Goal: Information Seeking & Learning: Find specific fact

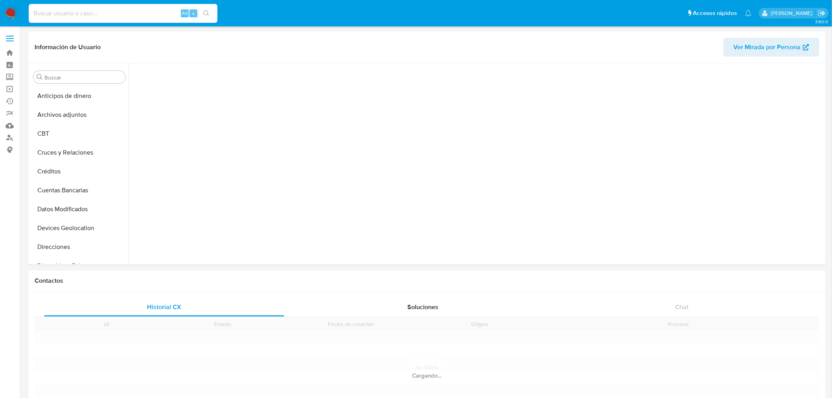
click at [87, 17] on input at bounding box center [123, 13] width 189 height 10
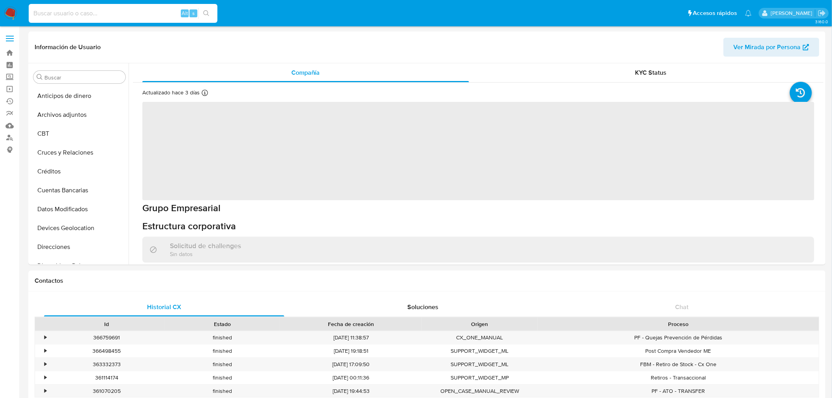
scroll to position [332, 0]
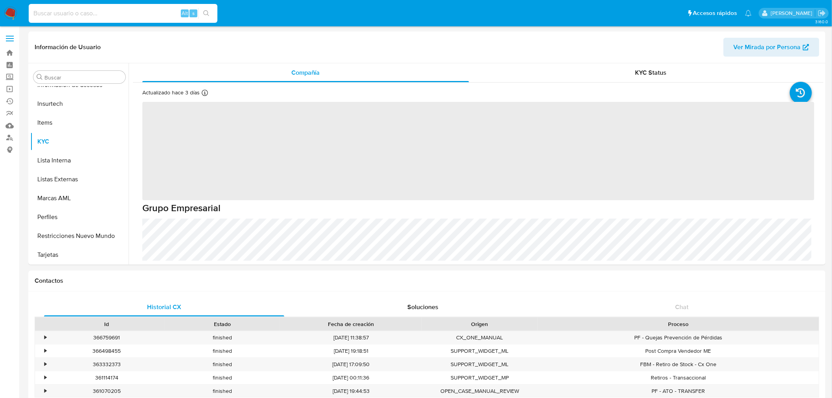
paste input "1543159769"
type input "1543159769"
select select "10"
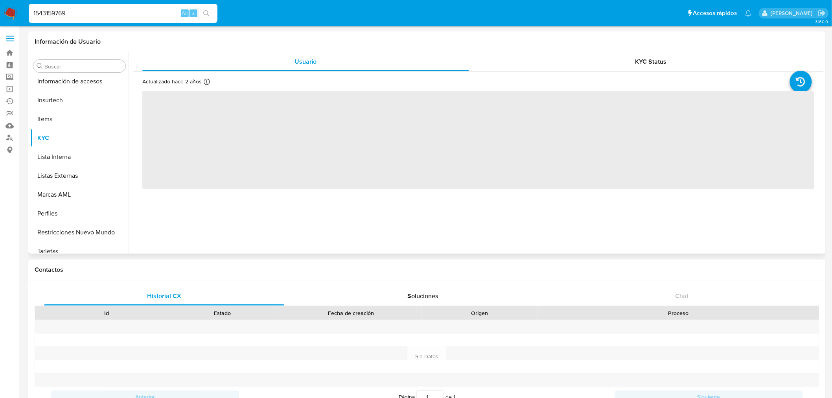
scroll to position [332, 0]
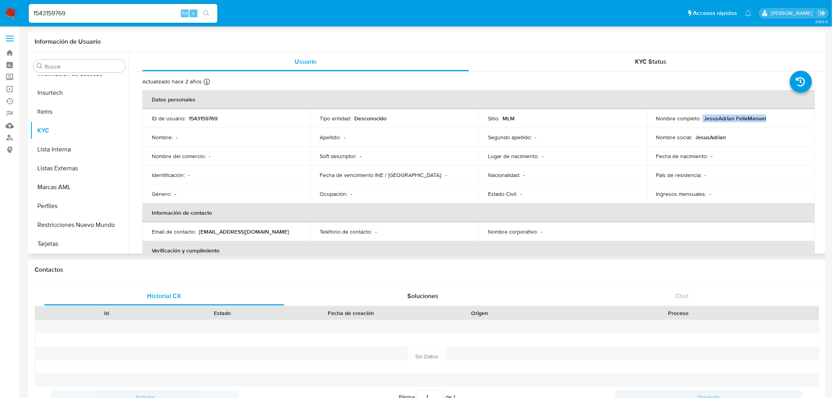
drag, startPoint x: 776, startPoint y: 118, endPoint x: 701, endPoint y: 117, distance: 75.2
click at [701, 117] on div "Nombre completo : JesusAdrian FelixManuel" at bounding box center [732, 118] width 150 height 7
click at [762, 115] on p "JesusAdrian FelixManuel" at bounding box center [736, 118] width 62 height 7
drag, startPoint x: 765, startPoint y: 116, endPoint x: 691, endPoint y: 123, distance: 74.2
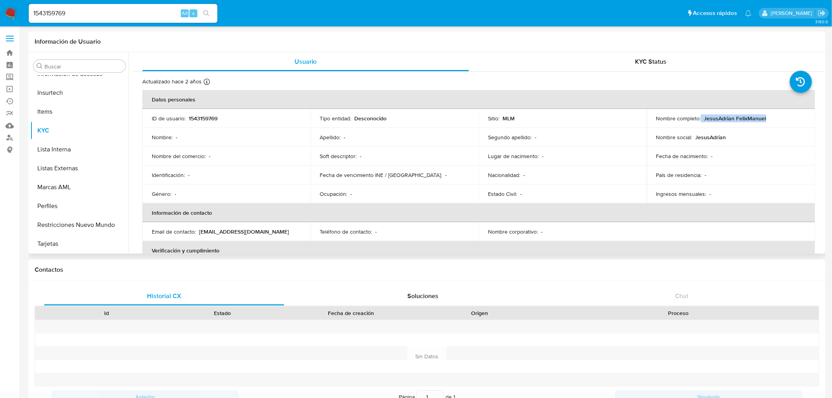
click at [691, 123] on td "Nombre completo : JesusAdrian FelixManuel" at bounding box center [731, 118] width 168 height 19
drag, startPoint x: 154, startPoint y: 135, endPoint x: 652, endPoint y: 138, distance: 498.1
click at [652, 138] on tr "Nombre : - Apellido : - Segundo apellido : - Nombre social : JesusAdrian" at bounding box center [478, 137] width 673 height 19
click at [738, 119] on p "JesusAdrian FelixManuel" at bounding box center [736, 118] width 62 height 7
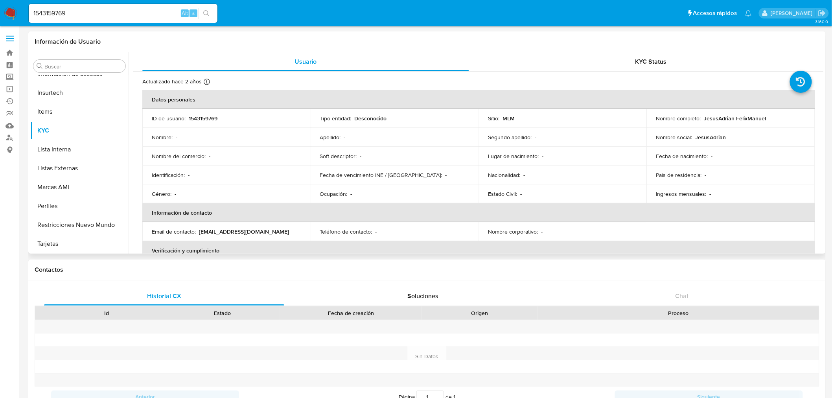
click at [776, 117] on div "Nombre completo : JesusAdrian FelixManuel" at bounding box center [732, 118] width 150 height 7
drag, startPoint x: 748, startPoint y: 134, endPoint x: 697, endPoint y: 138, distance: 50.9
click at [697, 138] on div "Nombre social : JesusAdrian" at bounding box center [732, 137] width 150 height 7
drag, startPoint x: 159, startPoint y: 137, endPoint x: 543, endPoint y: 142, distance: 383.6
click at [543, 142] on tr "Nombre : - Apellido : - Segundo apellido : - Nombre social : JesusAdrian" at bounding box center [478, 137] width 673 height 19
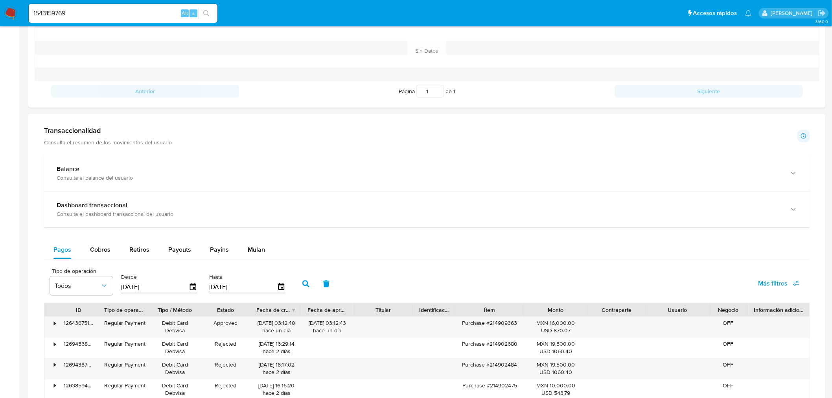
scroll to position [566, 0]
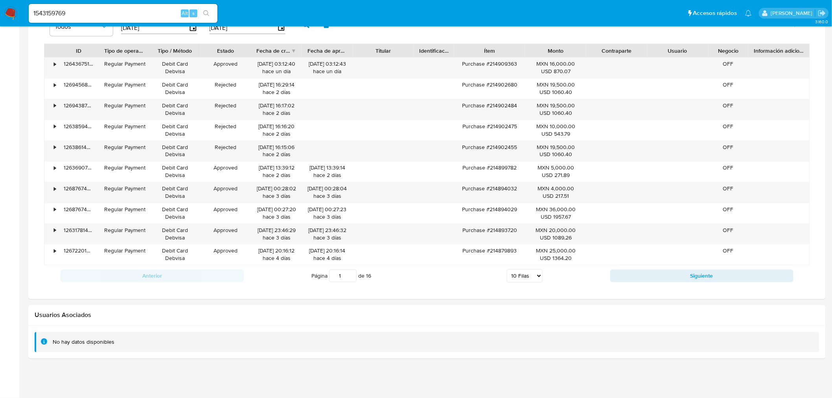
click at [537, 279] on select "5 [PERSON_NAME] 10 [PERSON_NAME] 20 [PERSON_NAME] 25 [PERSON_NAME] 50 [PERSON_N…" at bounding box center [525, 275] width 36 height 13
drag, startPoint x: 539, startPoint y: 276, endPoint x: 538, endPoint y: 282, distance: 6.0
click at [538, 276] on select "5 [PERSON_NAME] 10 [PERSON_NAME] 20 [PERSON_NAME] 25 [PERSON_NAME] 50 [PERSON_N…" at bounding box center [525, 275] width 36 height 13
select select "100"
click at [507, 270] on select "5 [PERSON_NAME] 10 [PERSON_NAME] 20 [PERSON_NAME] 25 [PERSON_NAME] 50 [PERSON_N…" at bounding box center [525, 275] width 36 height 13
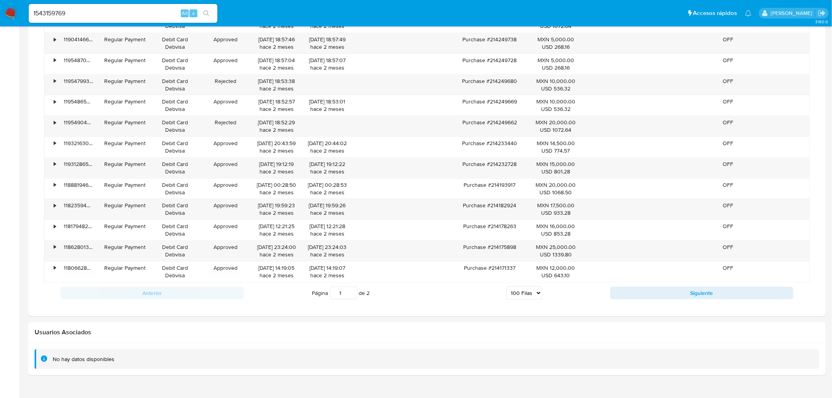
scroll to position [2438, 0]
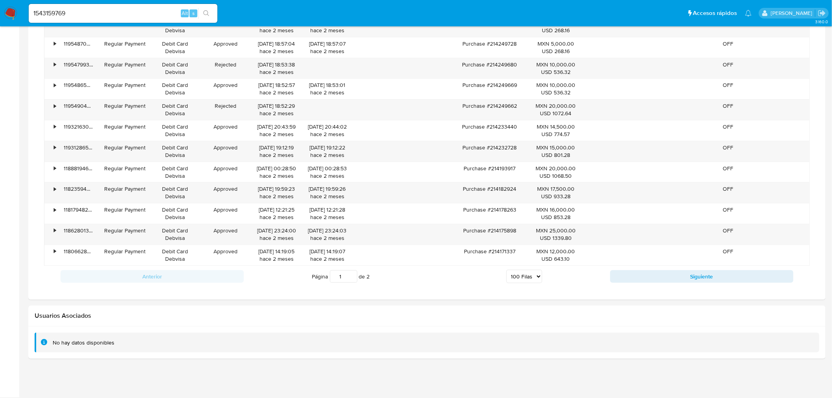
drag, startPoint x: 675, startPoint y: 275, endPoint x: 597, endPoint y: 388, distance: 137.6
click at [675, 275] on button "Siguiente" at bounding box center [702, 276] width 183 height 13
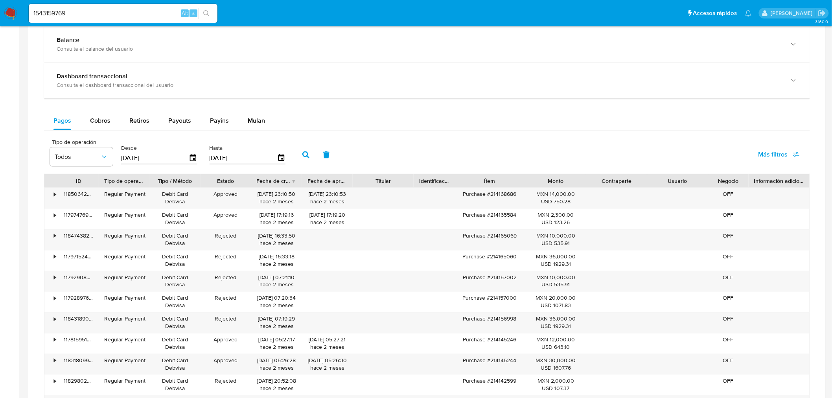
scroll to position [439, 0]
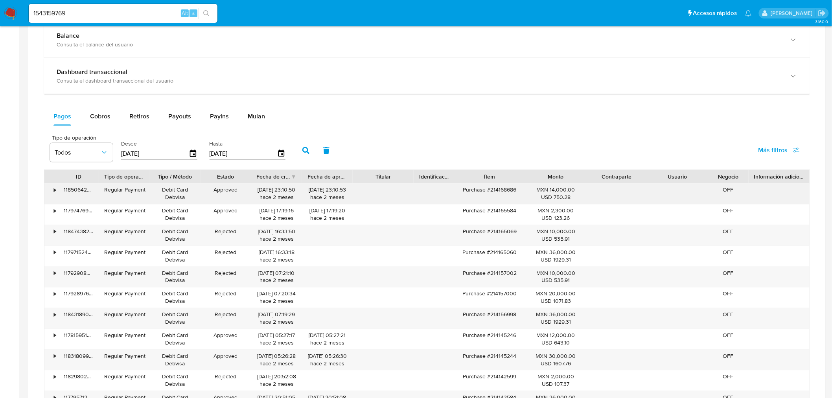
click at [56, 193] on div "•" at bounding box center [51, 194] width 14 height 20
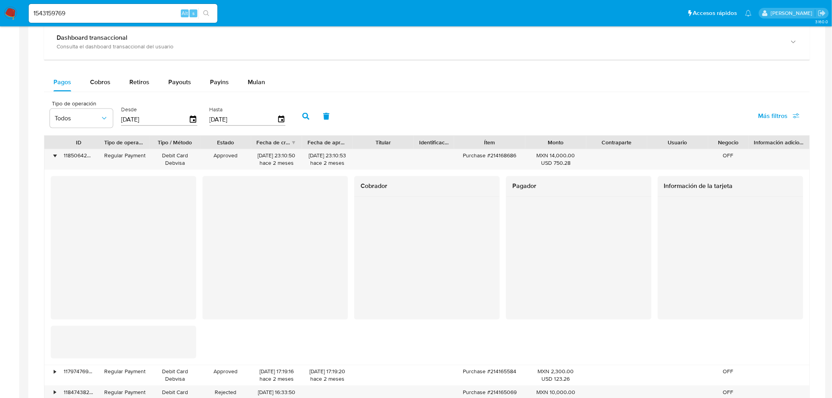
scroll to position [483, 0]
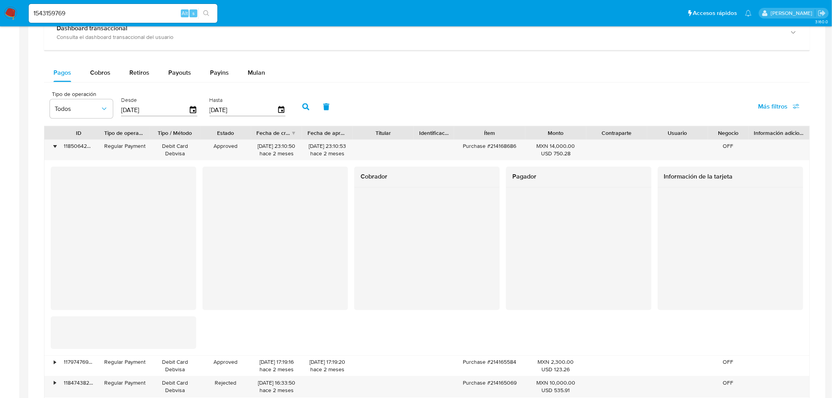
click at [511, 227] on div at bounding box center [579, 224] width 146 height 73
click at [663, 286] on div at bounding box center [731, 249] width 146 height 123
click at [57, 149] on div "•" at bounding box center [51, 150] width 14 height 20
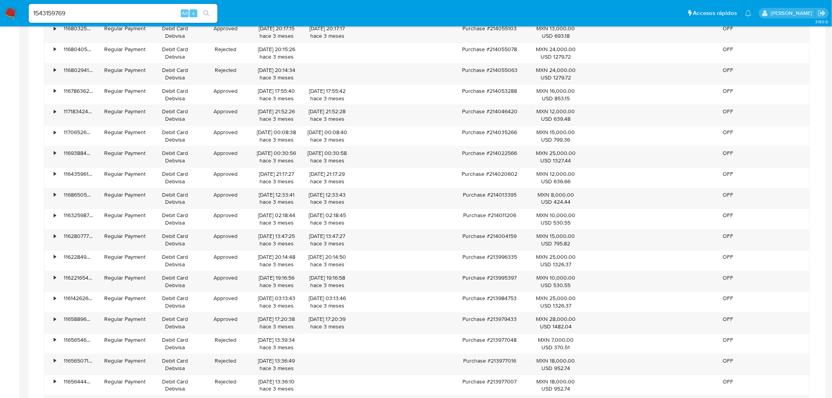
scroll to position [1419, 0]
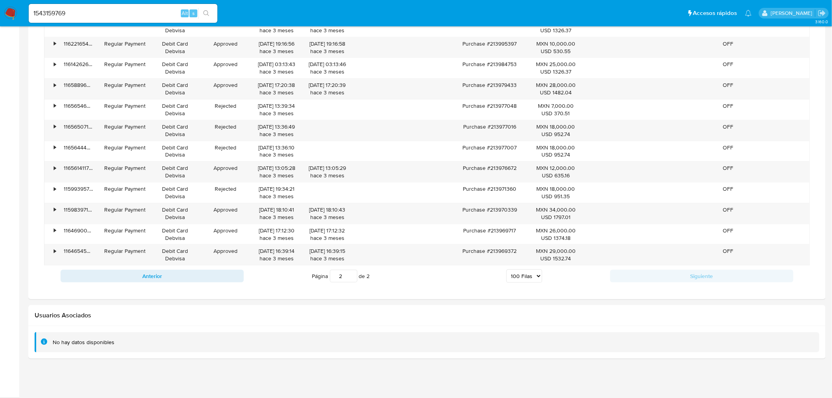
drag, startPoint x: 199, startPoint y: 276, endPoint x: 288, endPoint y: 297, distance: 92.2
click at [199, 276] on button "Anterior" at bounding box center [152, 276] width 183 height 13
type input "1"
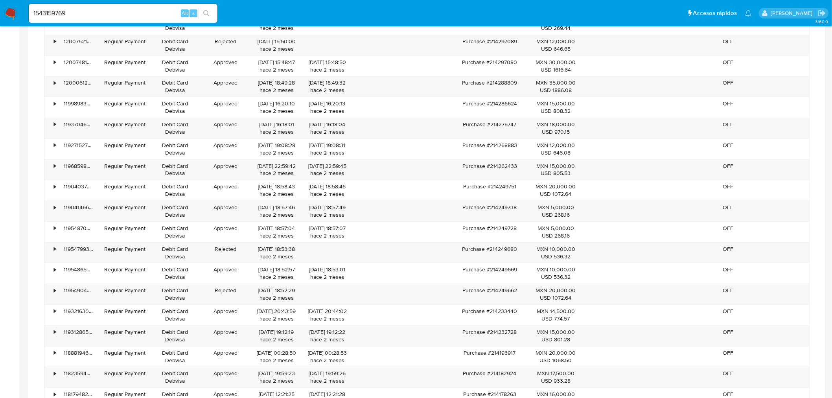
scroll to position [2381, 0]
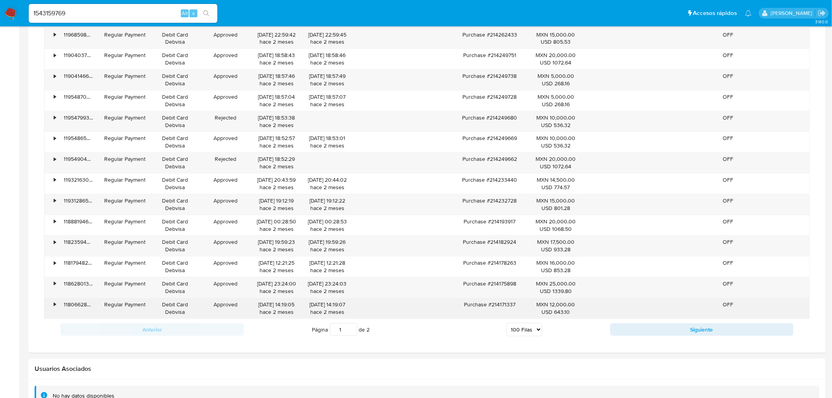
click at [54, 308] on div "•" at bounding box center [55, 304] width 2 height 7
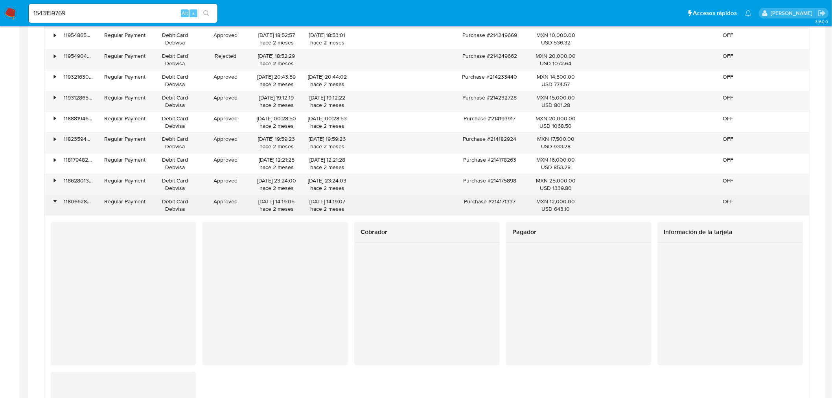
scroll to position [2512, 0]
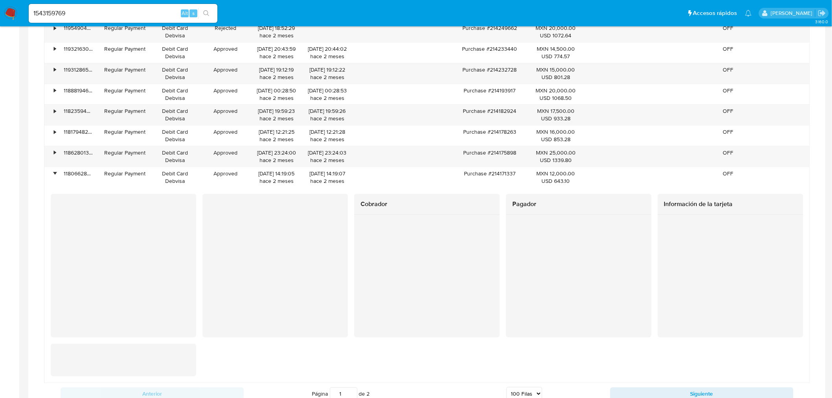
drag, startPoint x: 131, startPoint y: 325, endPoint x: 50, endPoint y: 282, distance: 91.3
click at [50, 282] on div "Cobrador Pagador Información de la tarjeta" at bounding box center [427, 285] width 766 height 183
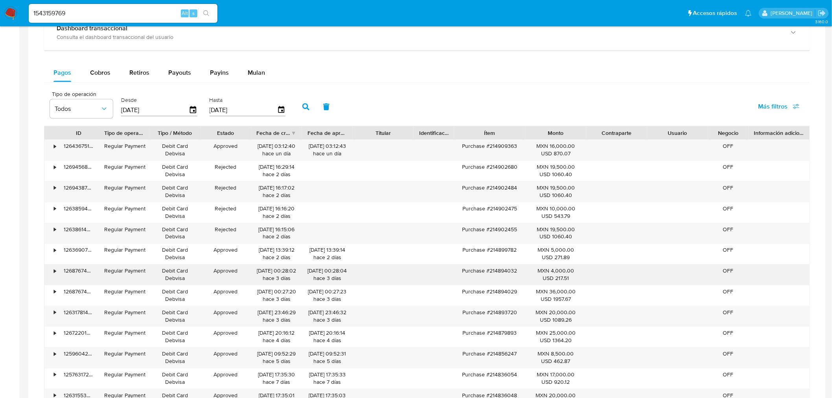
scroll to position [524, 0]
